Goal: Complete application form

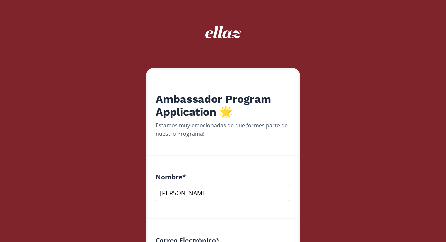
scroll to position [186, 0]
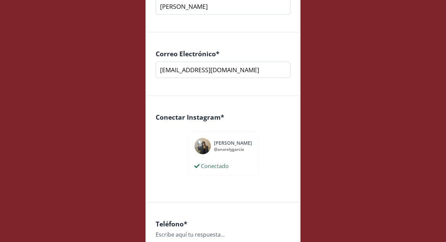
type input "[EMAIL_ADDRESS][DOMAIN_NAME]"
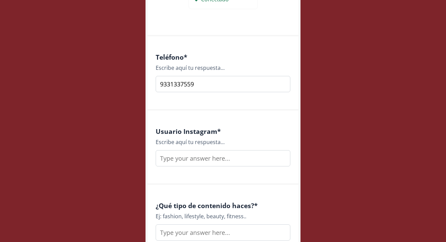
scroll to position [353, 0]
type input "9331337559"
click at [221, 156] on input "text" at bounding box center [223, 158] width 135 height 16
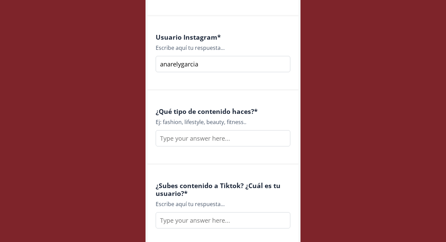
scroll to position [452, 0]
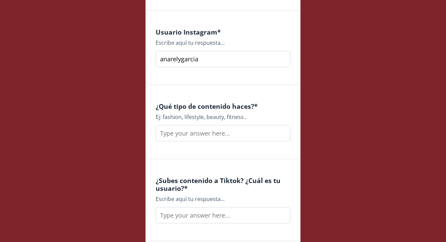
type input "anarelygarcia"
click at [220, 132] on input "text" at bounding box center [223, 133] width 135 height 16
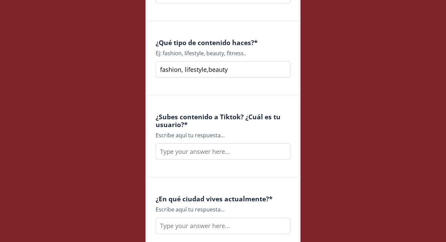
scroll to position [520, 0]
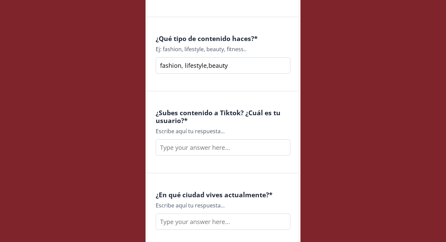
type input "fashion, lifestyle,beauty"
click at [207, 148] on input "text" at bounding box center [223, 147] width 135 height 16
type input "anarelygarciaa"
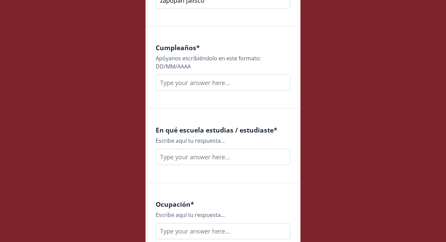
scroll to position [749, 0]
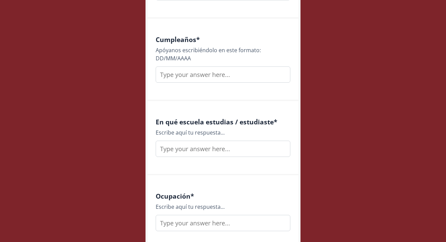
type input "zapopan jalisco"
type input "[DATE]"
click at [226, 149] on input "text" at bounding box center [223, 149] width 135 height 16
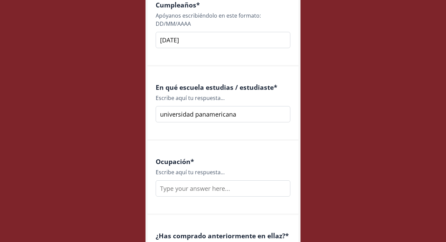
scroll to position [785, 0]
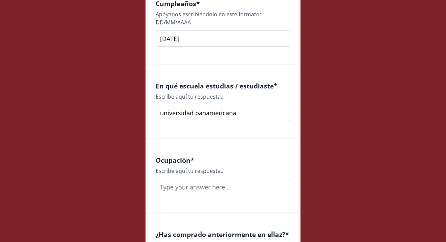
type input "universidad panamericana"
click at [230, 186] on input "text" at bounding box center [223, 187] width 135 height 16
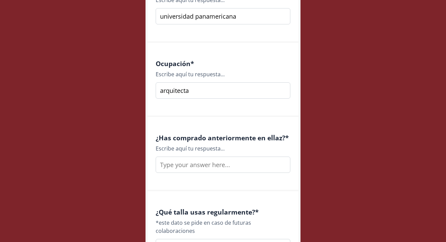
scroll to position [883, 0]
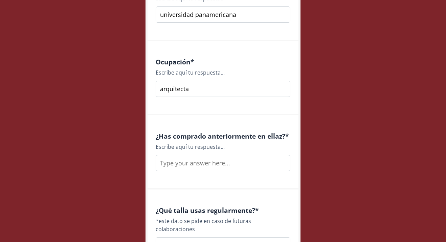
type input "arquitecta"
click at [233, 164] on input "text" at bounding box center [223, 163] width 135 height 16
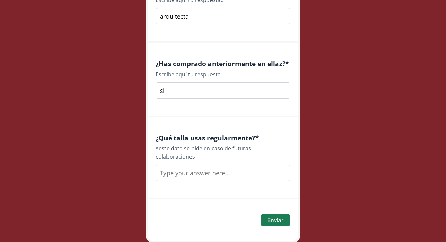
scroll to position [966, 0]
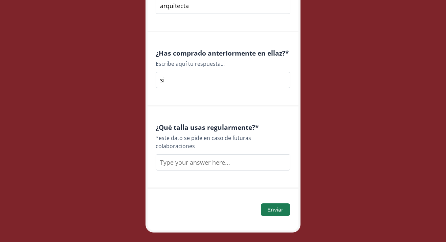
type input "si"
click at [223, 154] on input "text" at bounding box center [223, 162] width 135 height 16
type input "S"
click at [283, 202] on button "Enviar" at bounding box center [275, 209] width 31 height 15
